Goal: Check status: Check status

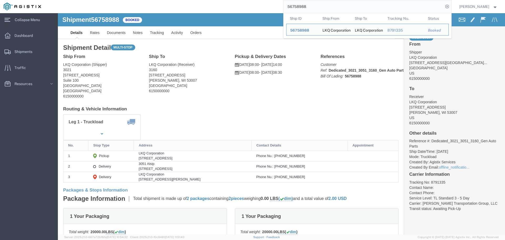
click at [325, 6] on input "56758988" at bounding box center [363, 6] width 160 height 13
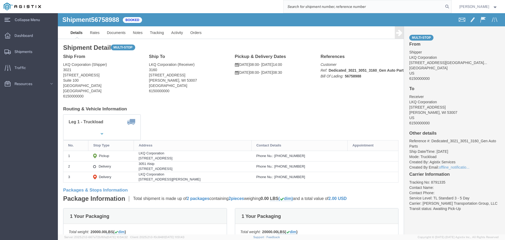
click at [319, 8] on input "search" at bounding box center [363, 6] width 160 height 13
paste input "56758988"
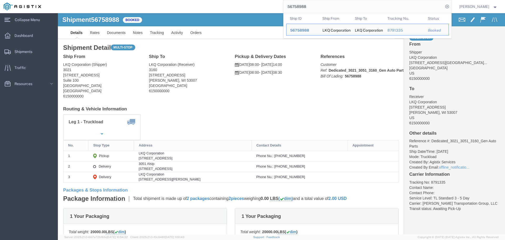
type input "56758988"
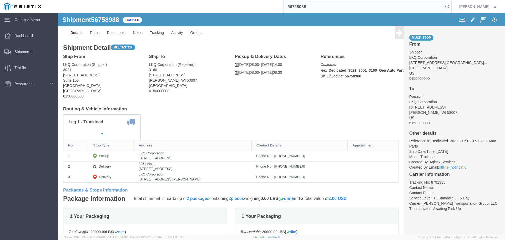
drag, startPoint x: 369, startPoint y: 207, endPoint x: 363, endPoint y: 206, distance: 6.3
click div "Multi-stop From Shipper LKQ Corporation [STREET_ADDRESS]... [GEOGRAPHIC_DATA] U…"
